Goal: Information Seeking & Learning: Learn about a topic

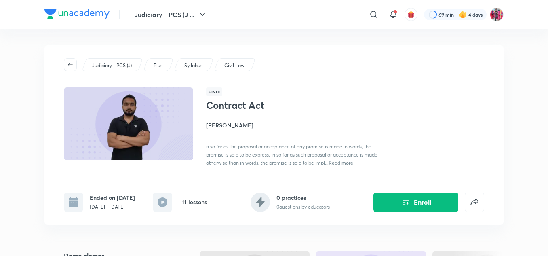
click at [87, 14] on img at bounding box center [76, 14] width 65 height 10
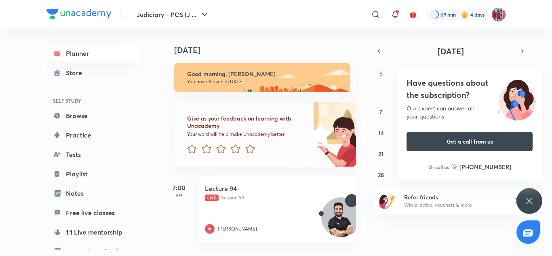
click at [501, 15] on img at bounding box center [499, 15] width 14 height 14
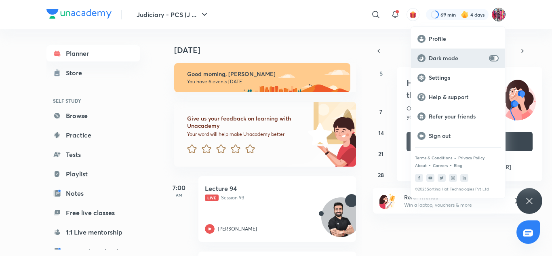
click at [490, 59] on input "checkbox" at bounding box center [491, 58] width 19 height 6
checkbox input "true"
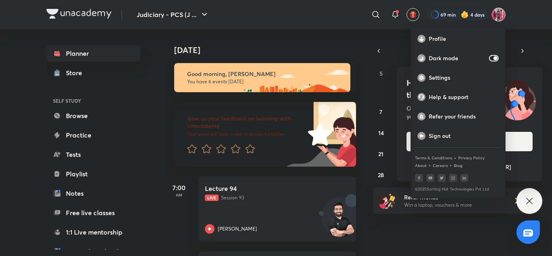
click at [530, 200] on div at bounding box center [276, 128] width 552 height 256
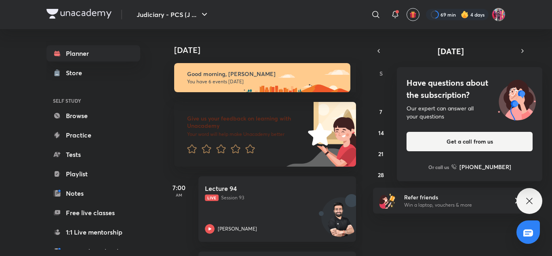
click at [530, 200] on icon at bounding box center [529, 201] width 6 height 6
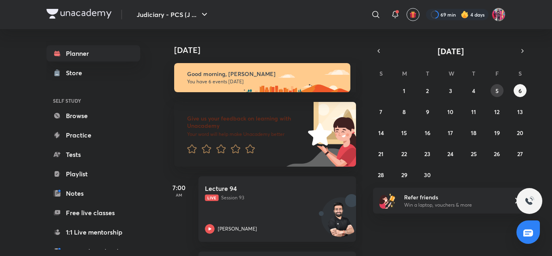
click at [497, 95] on button "5" at bounding box center [496, 90] width 13 height 13
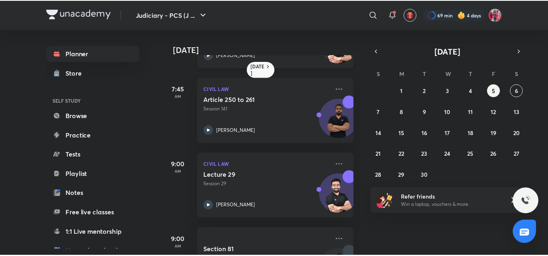
scroll to position [62, 0]
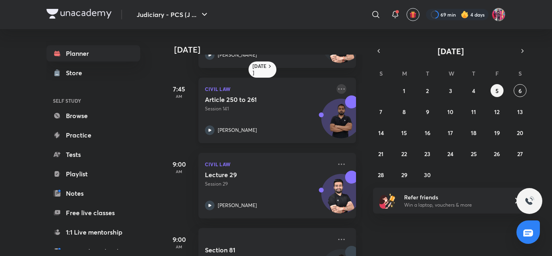
click at [338, 88] on icon at bounding box center [341, 88] width 6 height 1
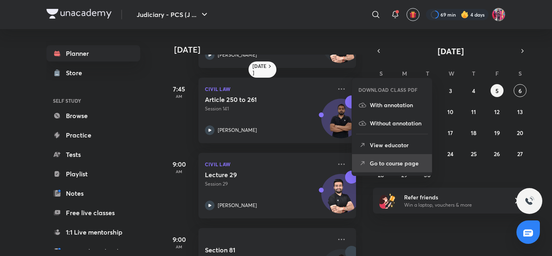
click at [384, 162] on p "Go to course page" at bounding box center [398, 163] width 56 height 8
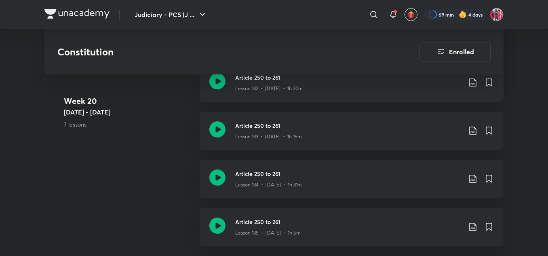
scroll to position [7562, 0]
click at [312, 131] on div "Lesson 133 • Aug 27 • 1h 15m" at bounding box center [348, 135] width 226 height 11
click at [275, 186] on div "Article 250 to 261 Lesson 134 • Aug 28 • 1h 31m" at bounding box center [352, 179] width 304 height 38
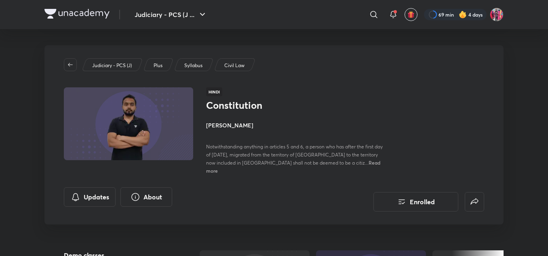
click at [82, 16] on img at bounding box center [76, 14] width 65 height 10
